Goal: Communication & Community: Ask a question

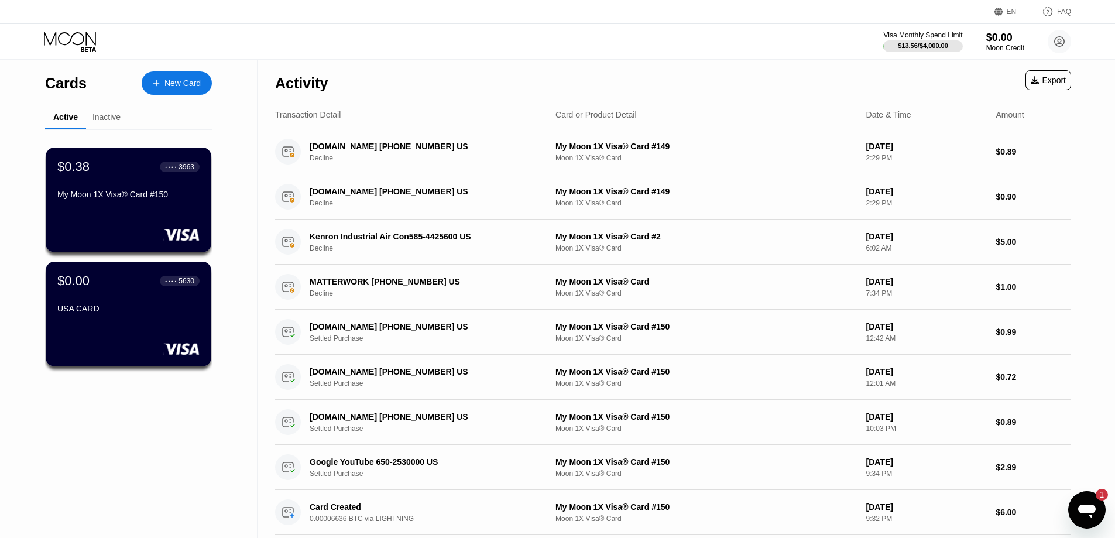
click at [1092, 504] on icon "Open messaging window, 1 unread message" at bounding box center [1087, 509] width 21 height 21
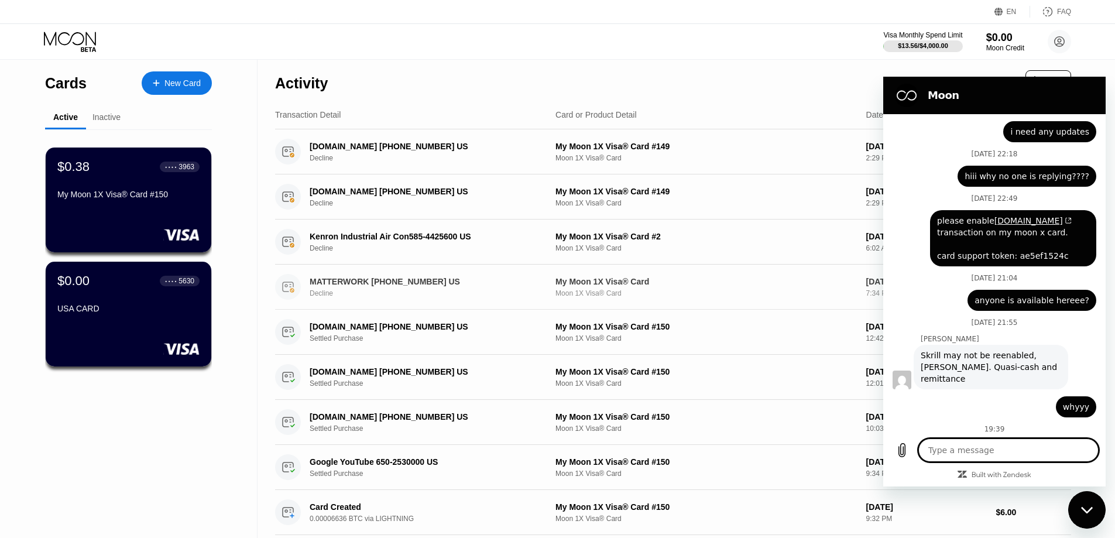
scroll to position [6079, 0]
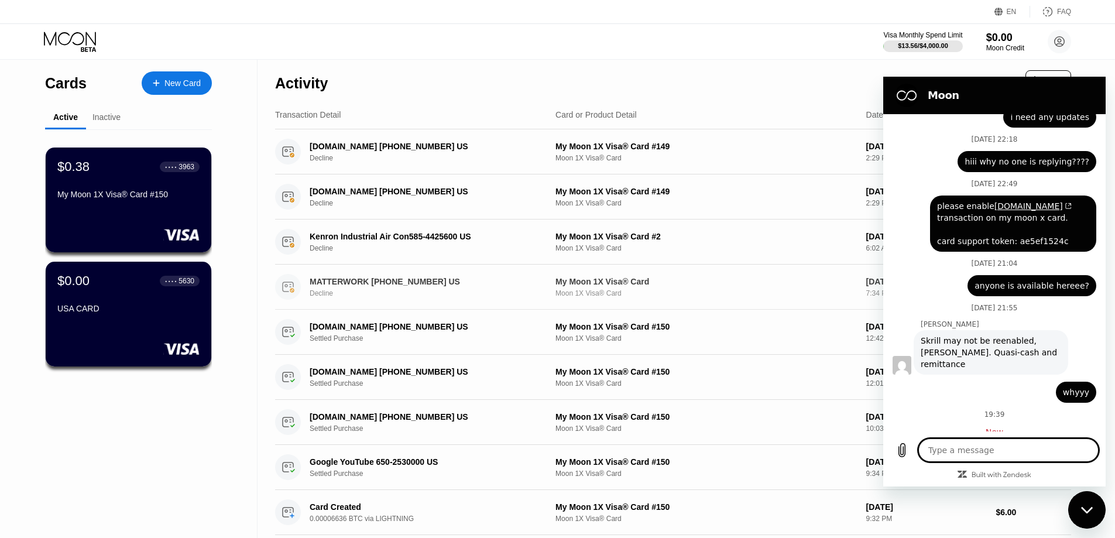
type textarea "x"
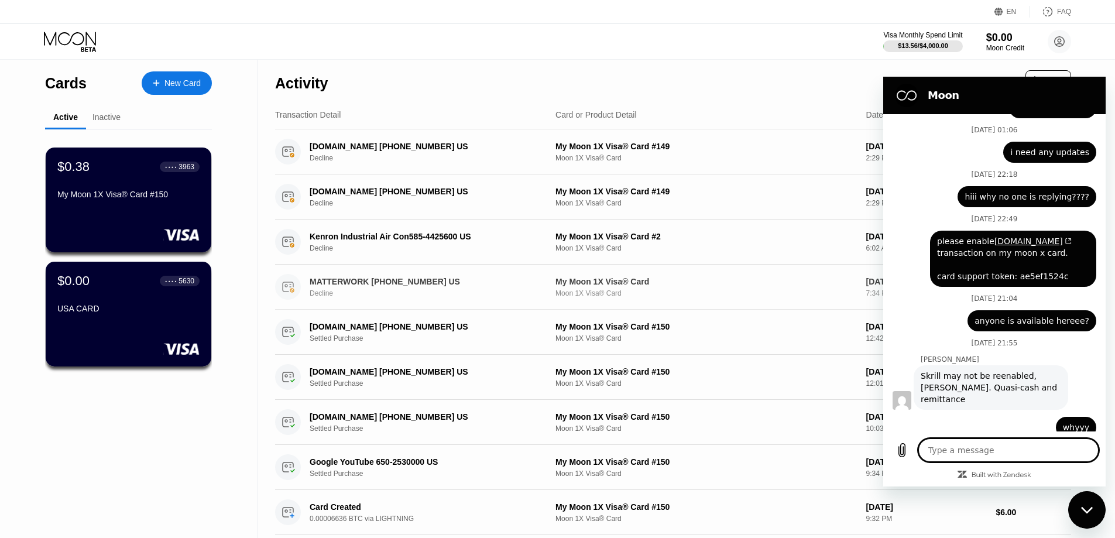
scroll to position [6114, 0]
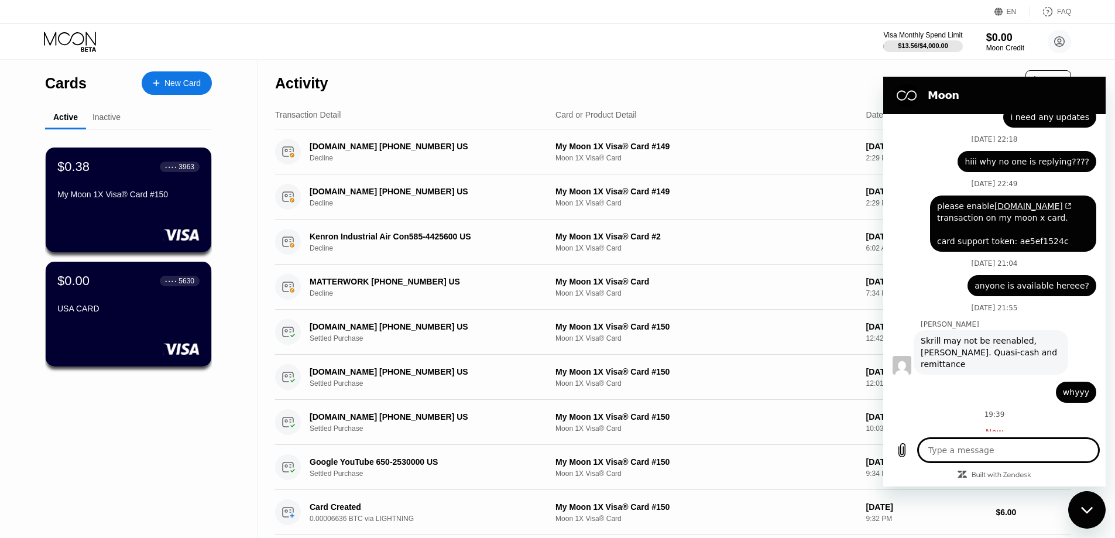
type textarea "y"
type textarea "x"
type textarea "ye"
type textarea "x"
type textarea "yes"
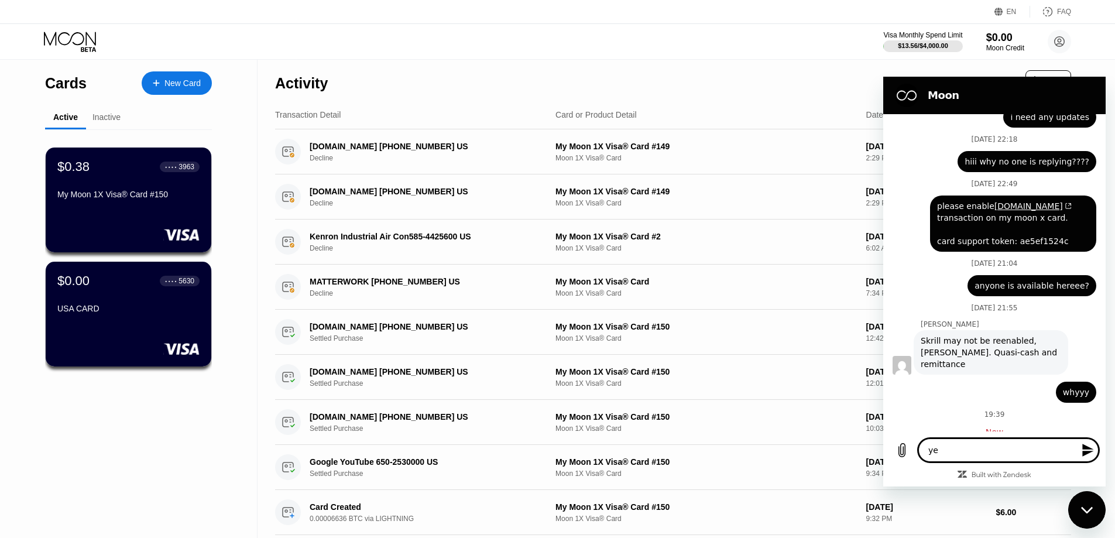
type textarea "x"
type textarea "yess"
type textarea "x"
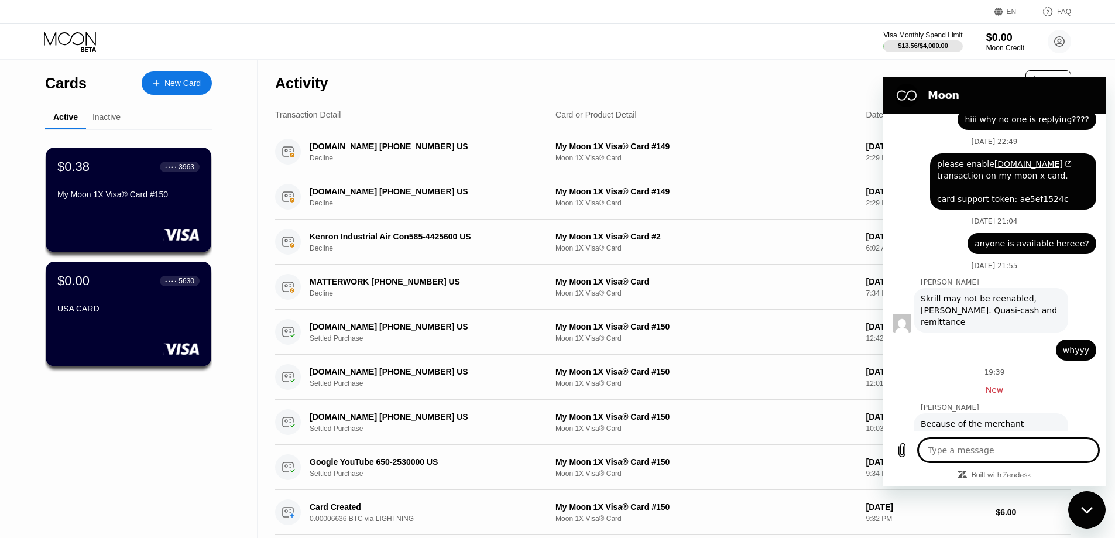
scroll to position [6159, 0]
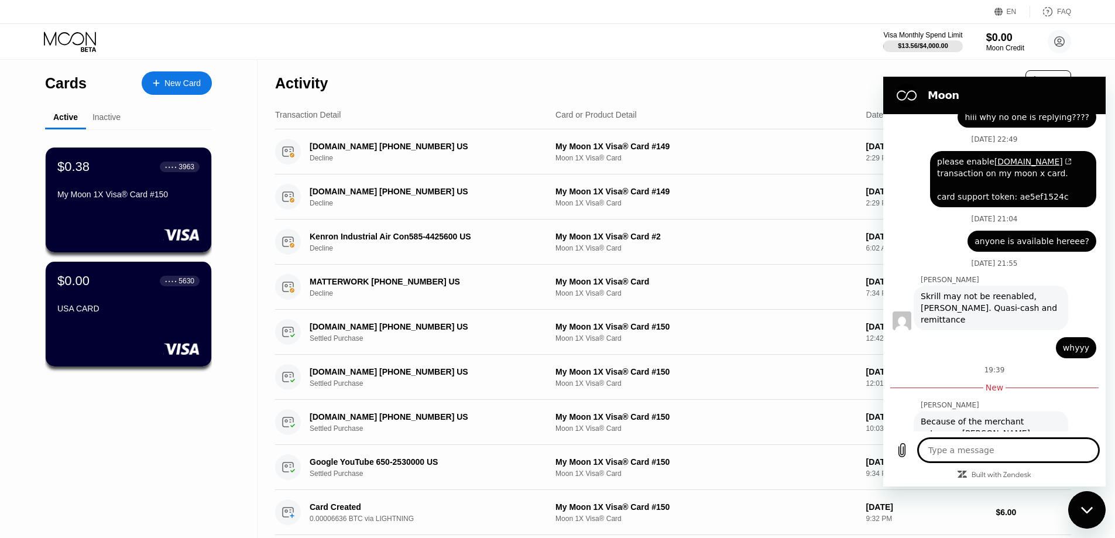
type textarea "x"
type textarea "n"
type textarea "x"
type textarea "no"
type textarea "x"
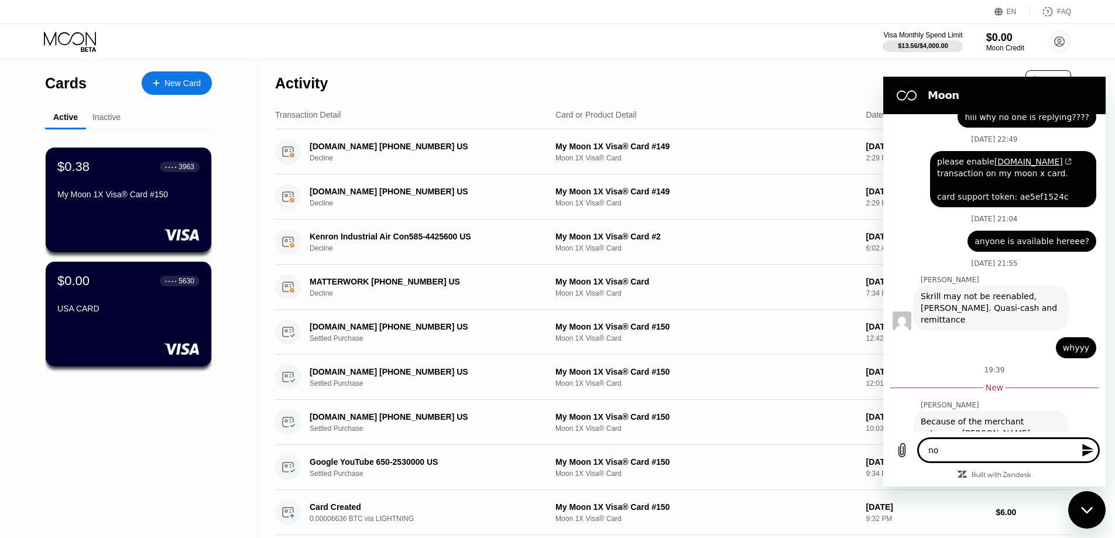
type textarea "no"
type textarea "x"
type textarea "no w"
type textarea "x"
type textarea "no"
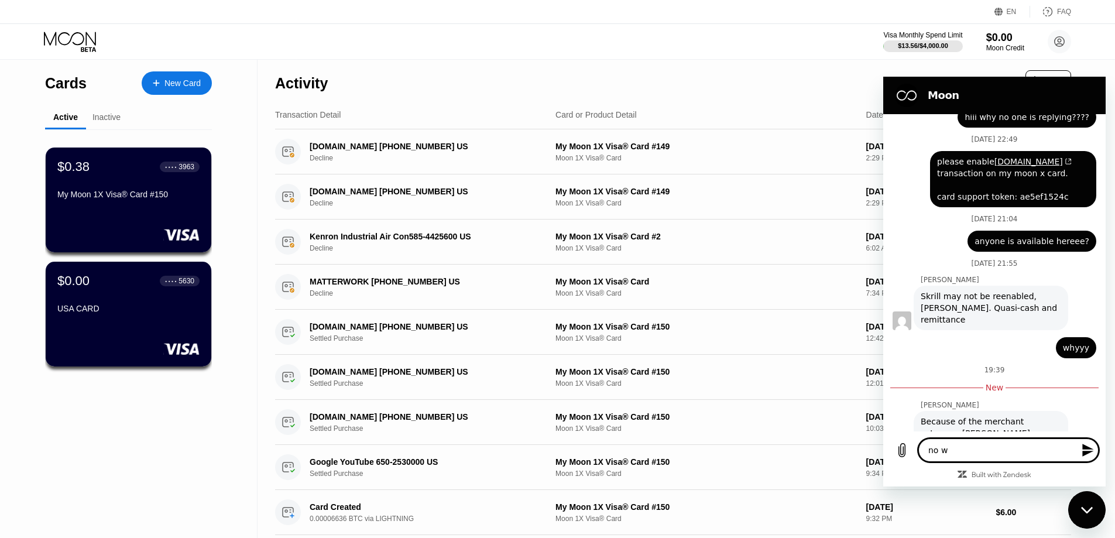
type textarea "x"
type textarea "no"
type textarea "x"
type textarea "n"
type textarea "x"
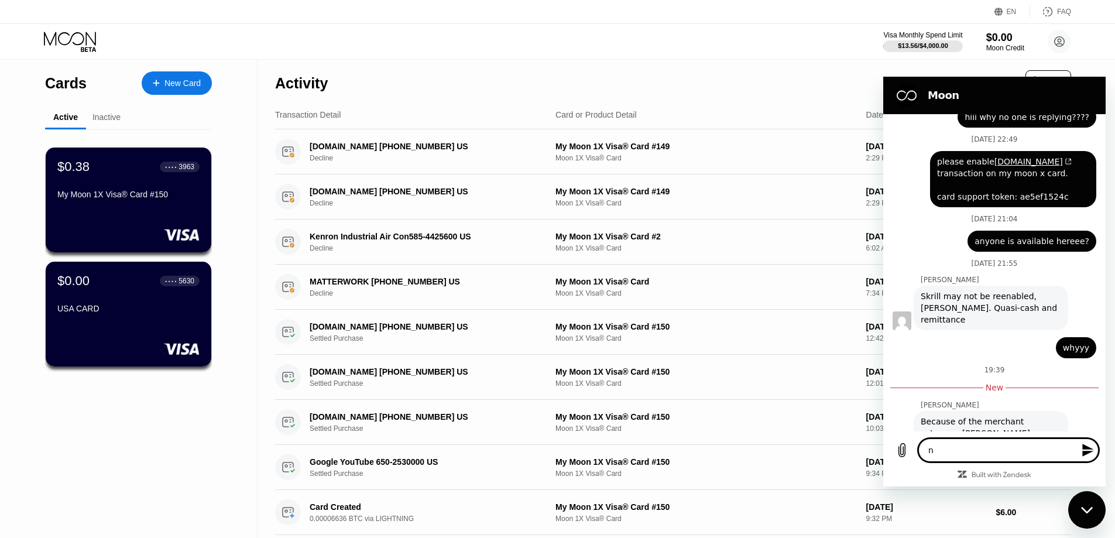
type textarea "nw"
type textarea "x"
type textarea "n"
type textarea "x"
